Goal: Navigation & Orientation: Understand site structure

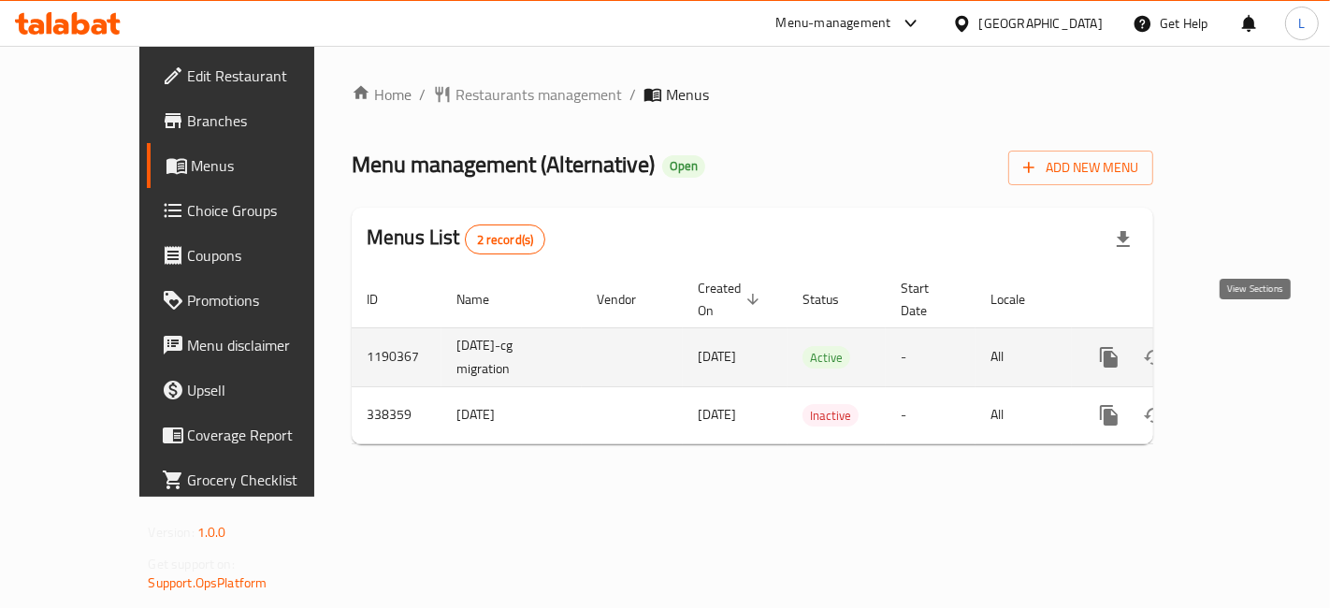
click at [1253, 346] on icon "enhanced table" at bounding box center [1244, 357] width 22 height 22
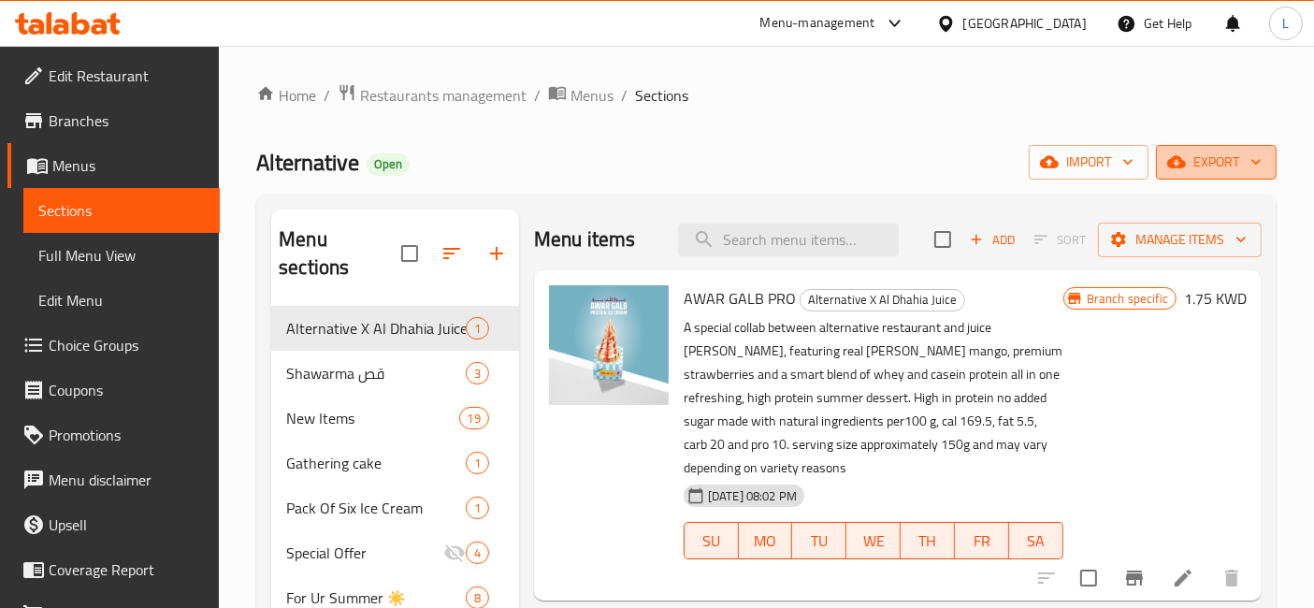
click at [1257, 160] on icon "button" at bounding box center [1256, 161] width 19 height 19
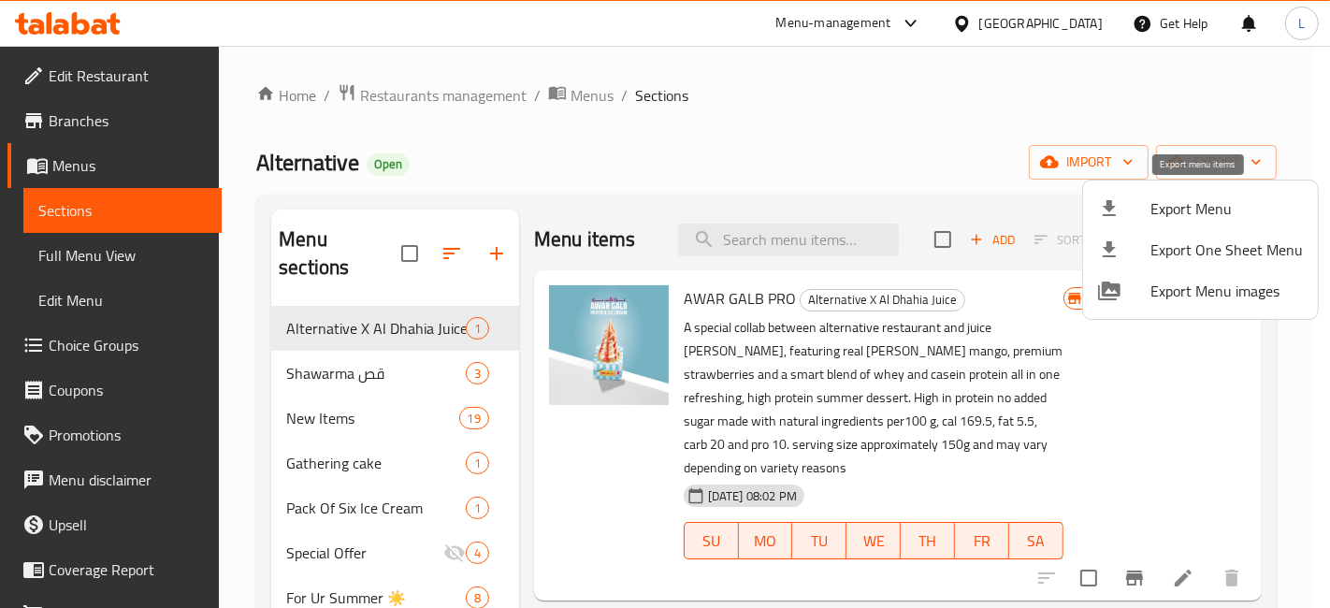
click at [1210, 207] on span "Export Menu" at bounding box center [1226, 208] width 152 height 22
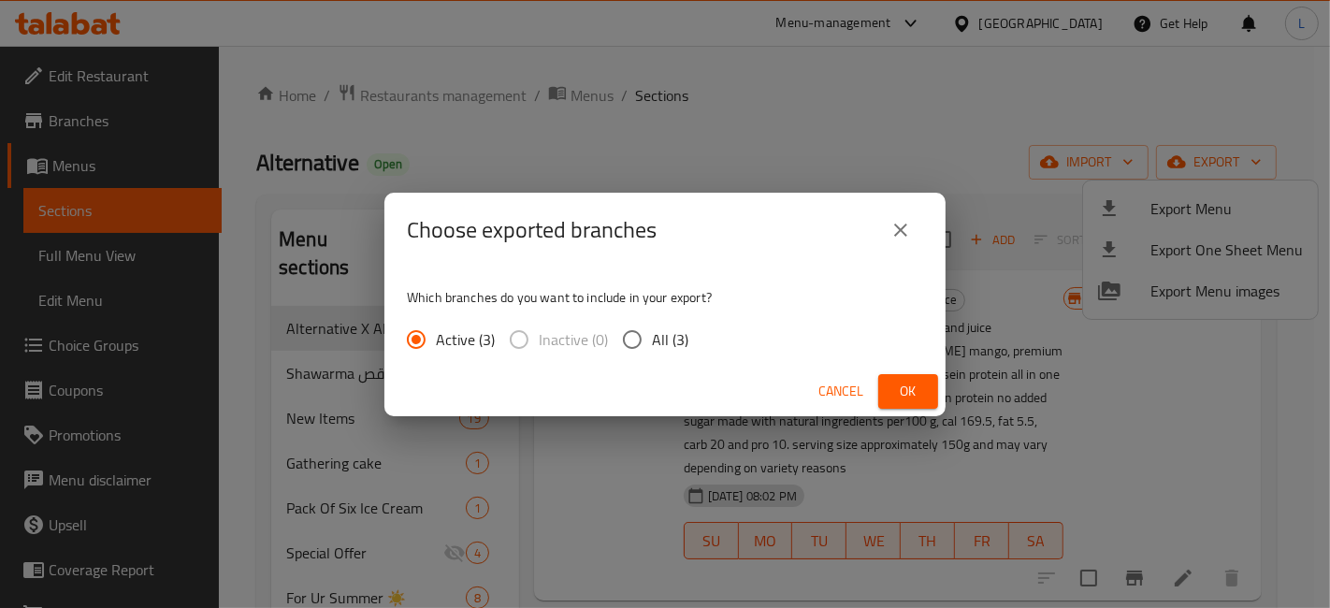
click at [909, 395] on span "Ok" at bounding box center [908, 391] width 30 height 23
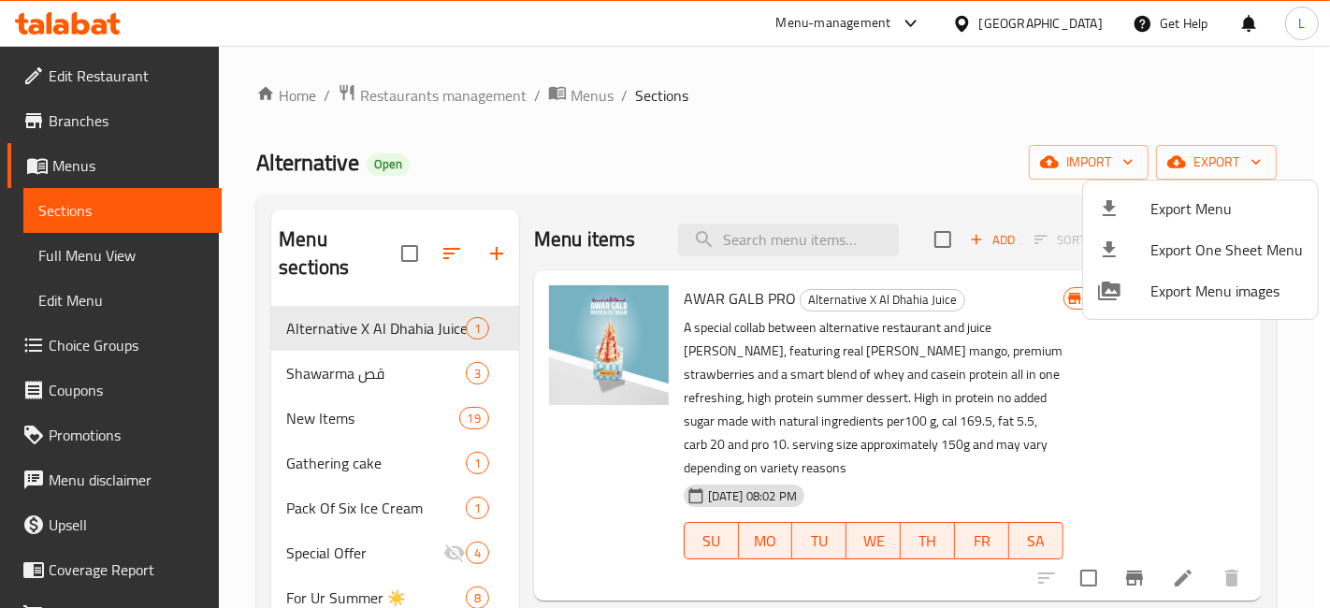
click at [727, 122] on div at bounding box center [665, 304] width 1330 height 608
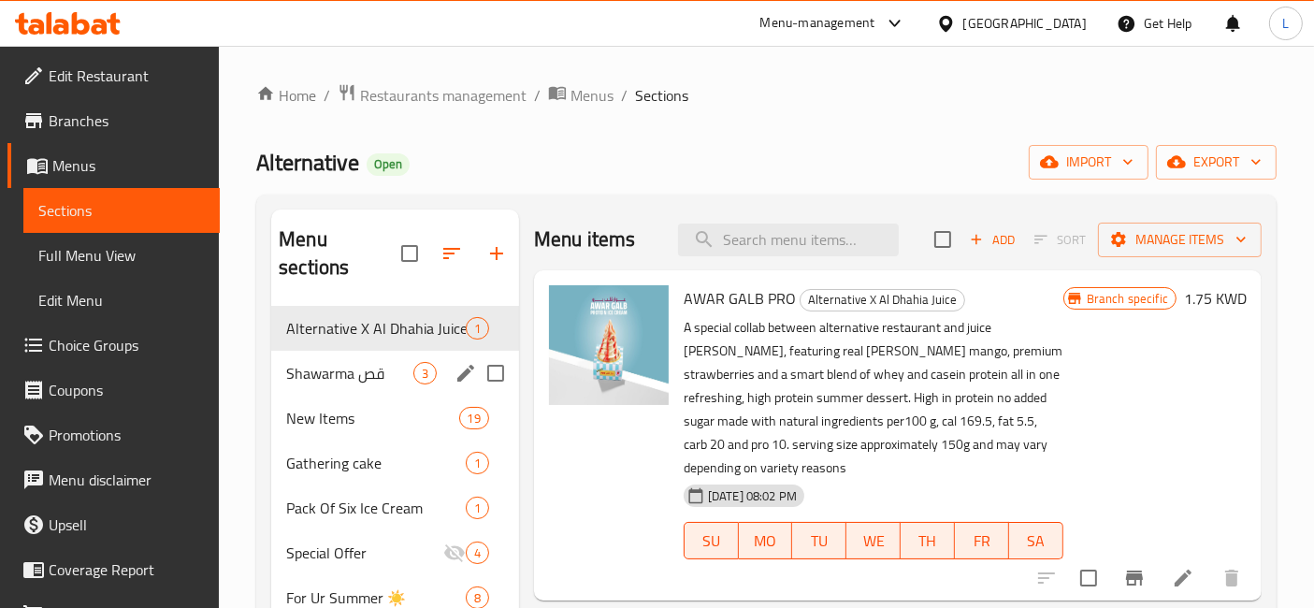
click at [363, 362] on span "Shawarma قص" at bounding box center [349, 373] width 127 height 22
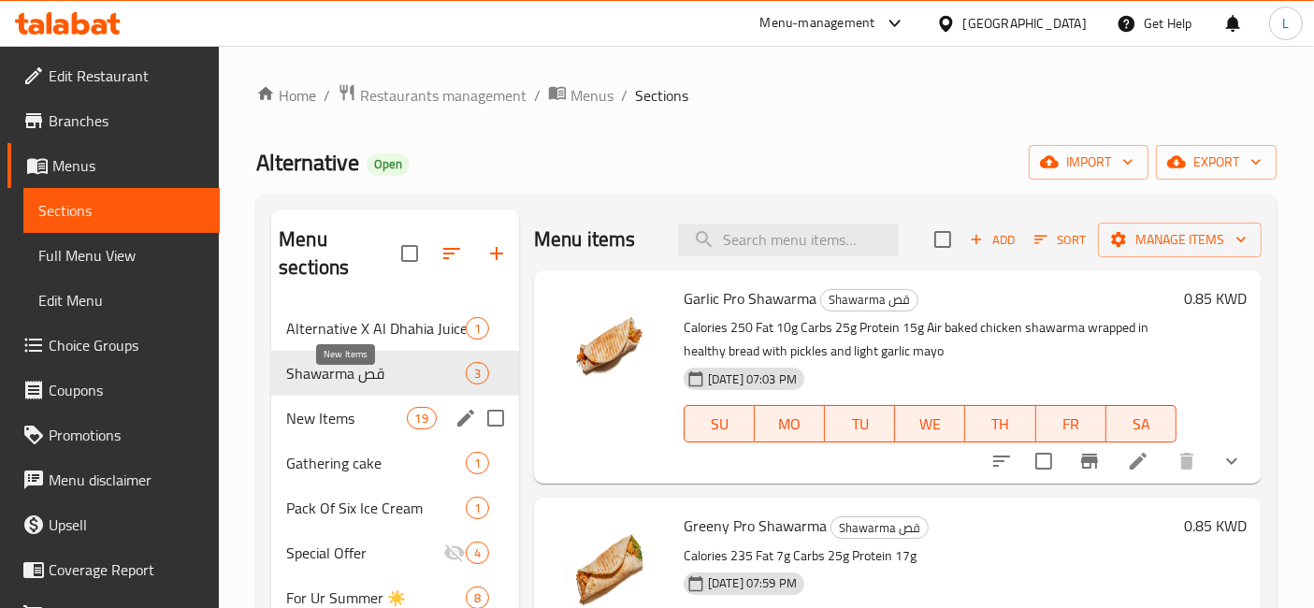
click at [333, 407] on span "New Items" at bounding box center [346, 418] width 120 height 22
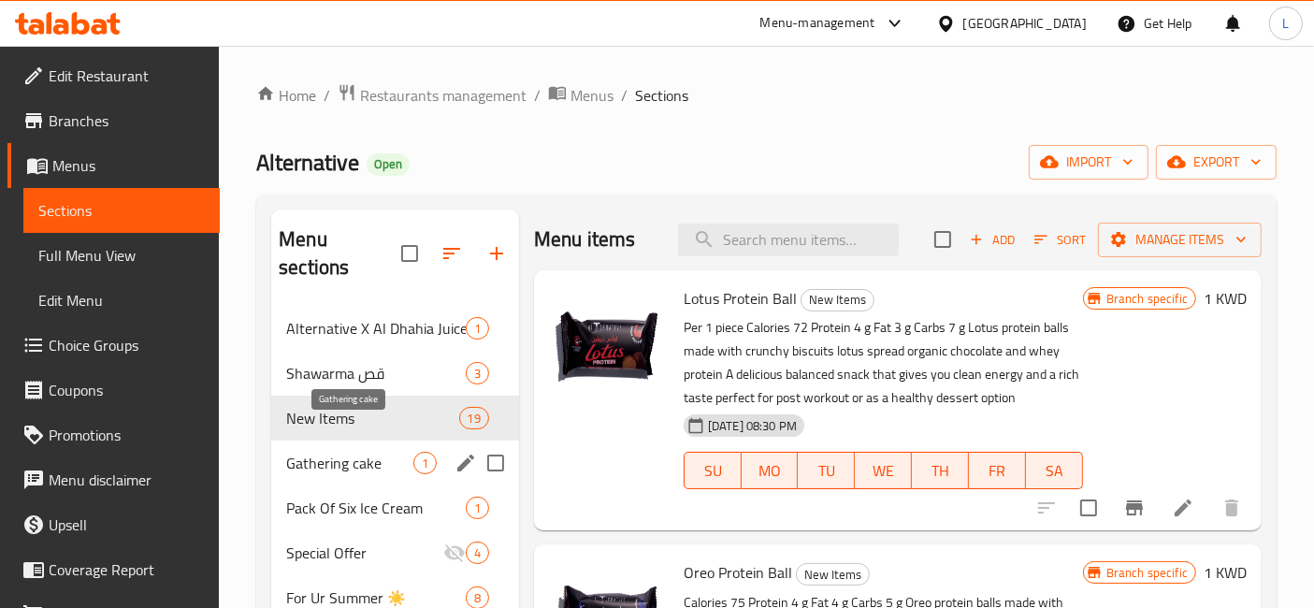
click at [331, 452] on span "Gathering cake" at bounding box center [349, 463] width 127 height 22
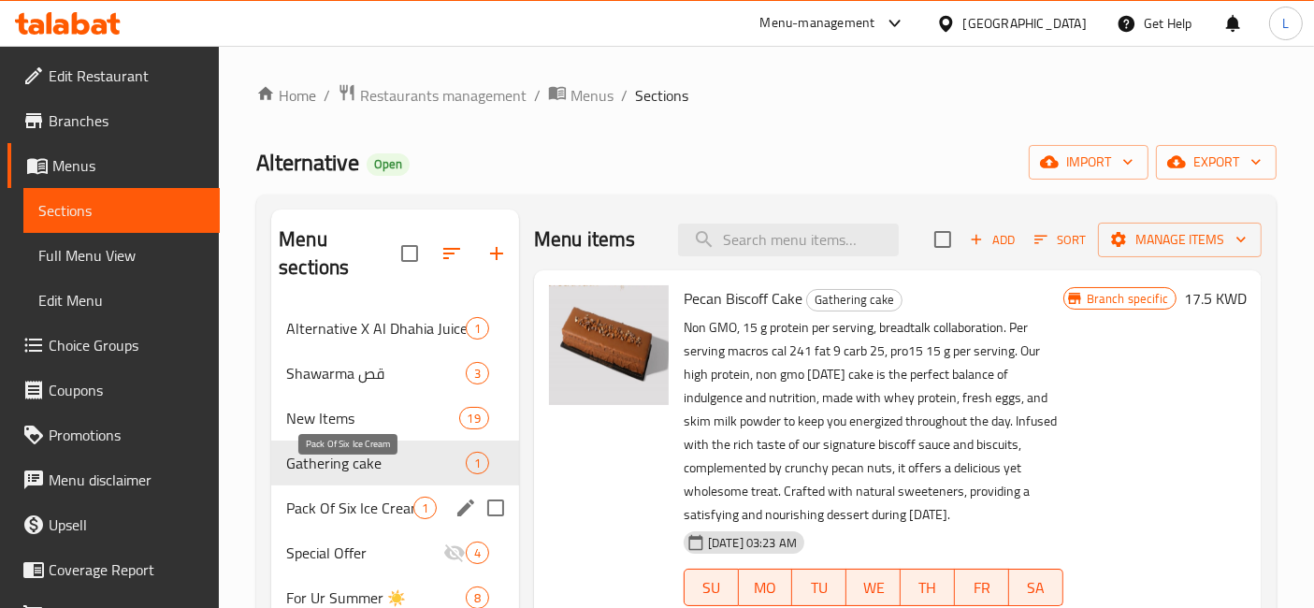
click at [339, 497] on span "Pack Of Six Ice Cream" at bounding box center [349, 508] width 127 height 22
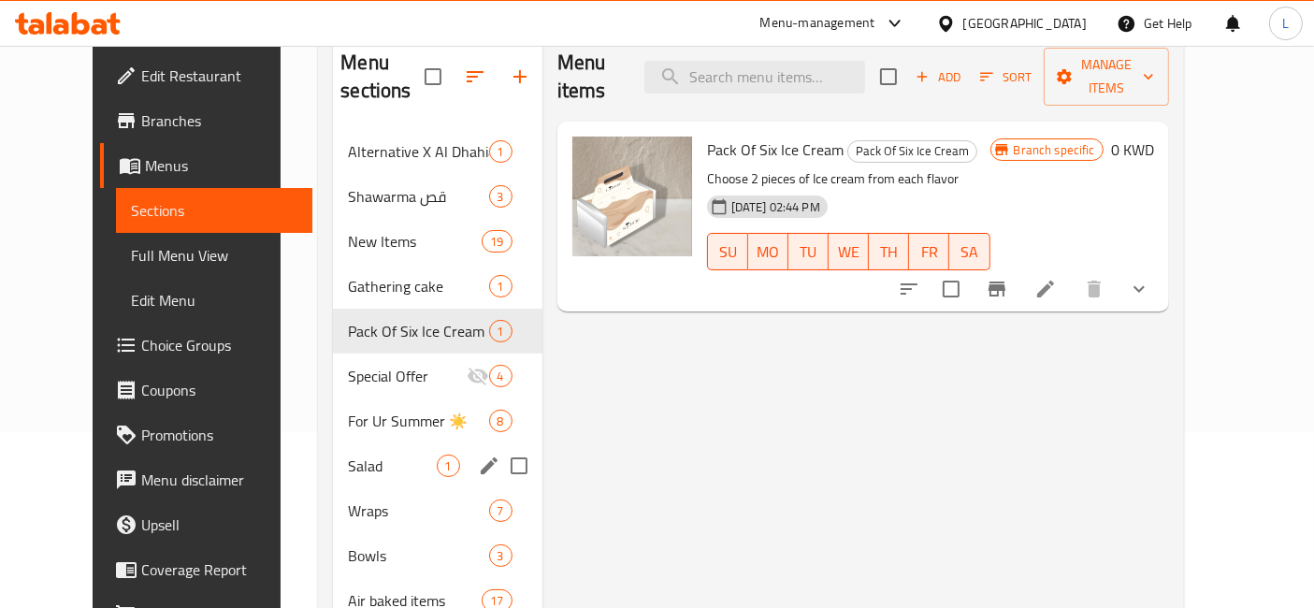
scroll to position [208, 0]
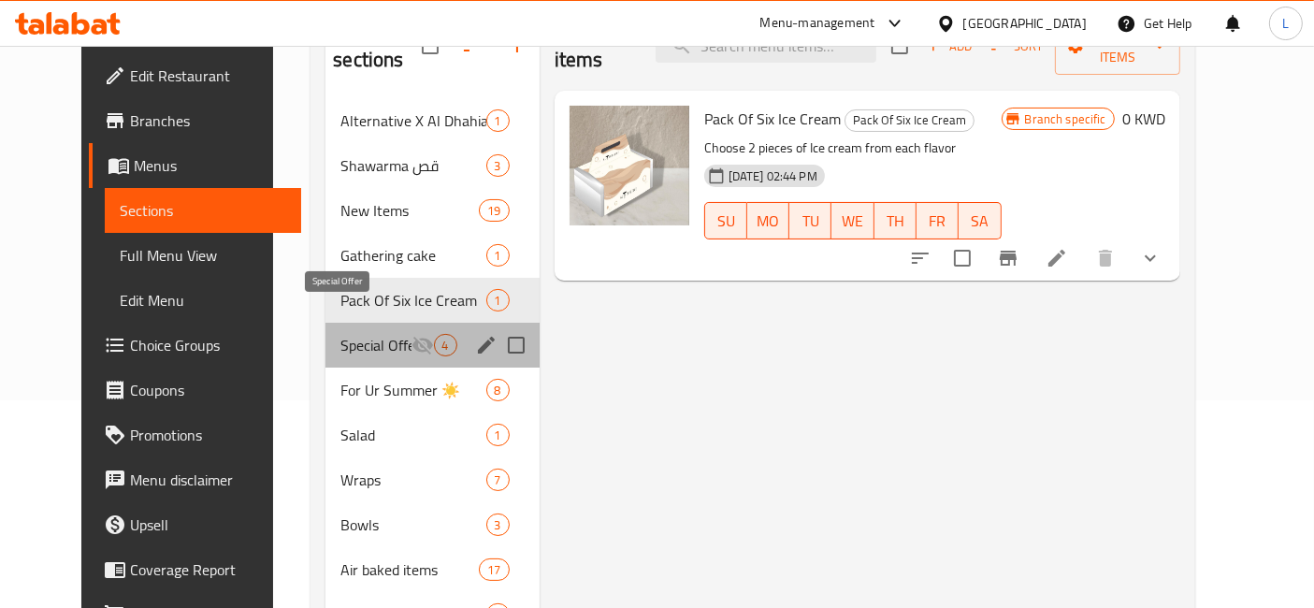
click at [342, 334] on span "Special Offer" at bounding box center [375, 345] width 70 height 22
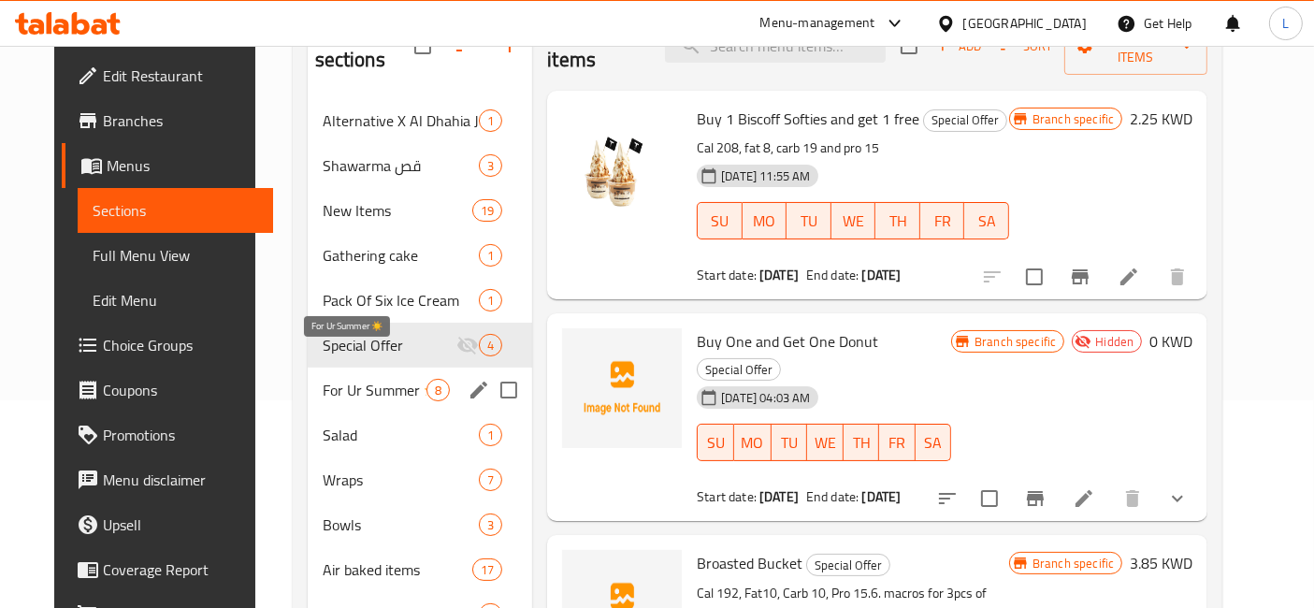
click at [342, 379] on span "For Ur Summer ☀️" at bounding box center [375, 390] width 105 height 22
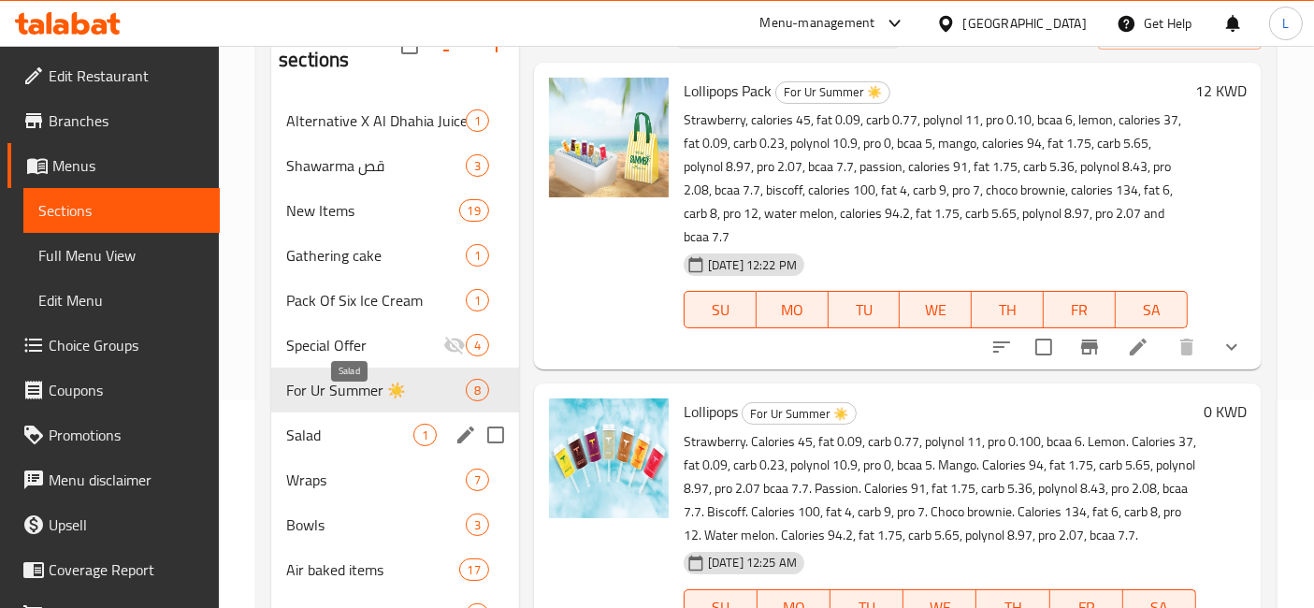
click at [327, 424] on span "Salad" at bounding box center [349, 435] width 127 height 22
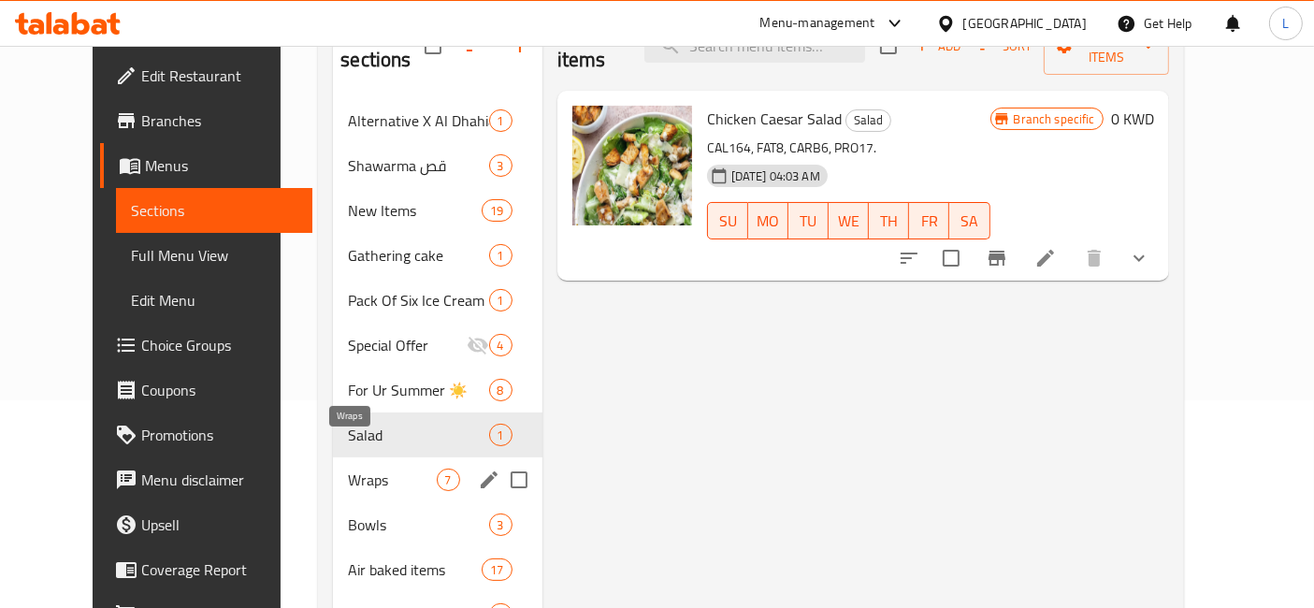
click at [348, 469] on span "Wraps" at bounding box center [392, 480] width 88 height 22
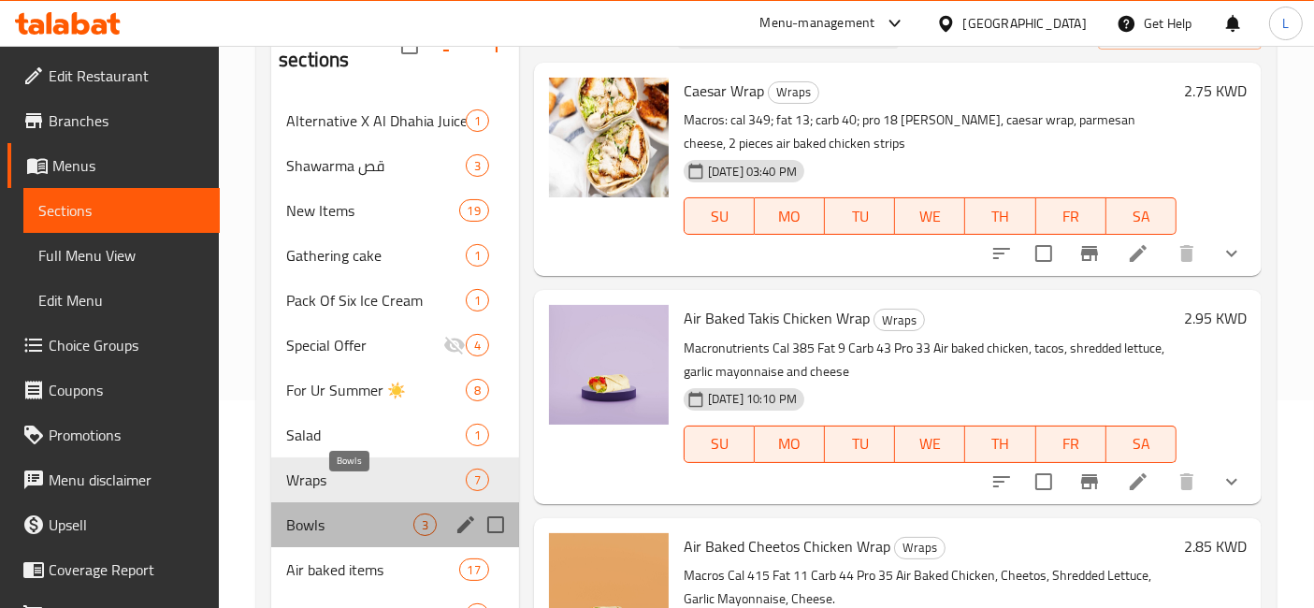
click at [313, 513] on span "Bowls" at bounding box center [349, 524] width 127 height 22
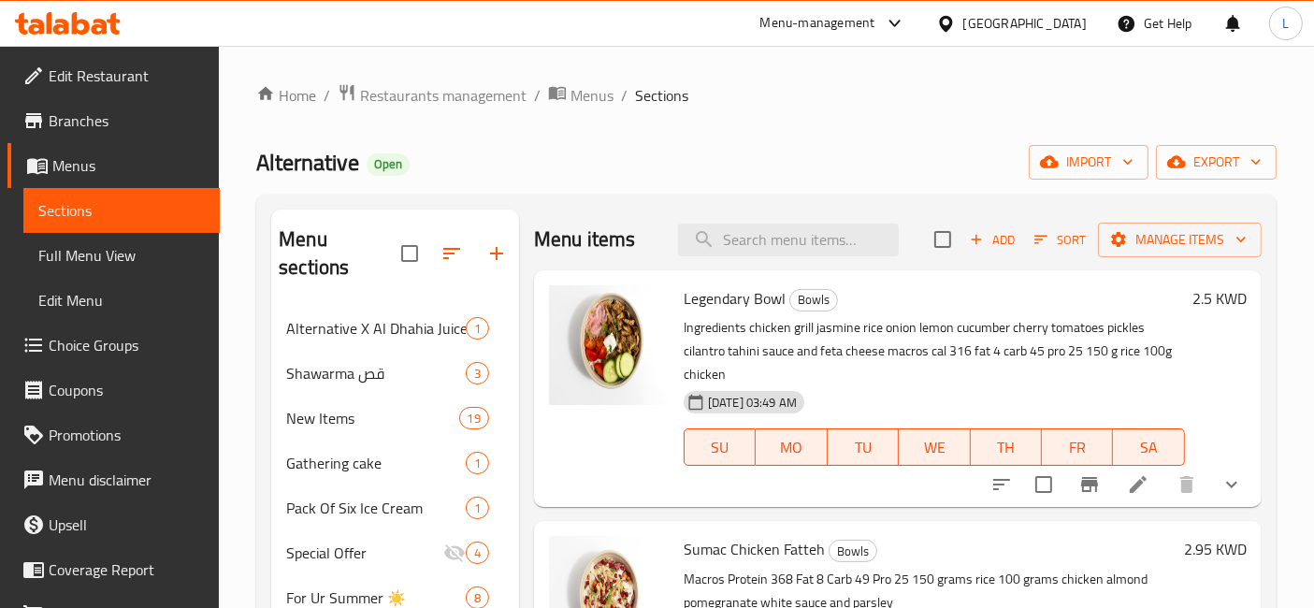
click at [77, 118] on span "Branches" at bounding box center [127, 120] width 156 height 22
